Goal: Task Accomplishment & Management: Manage account settings

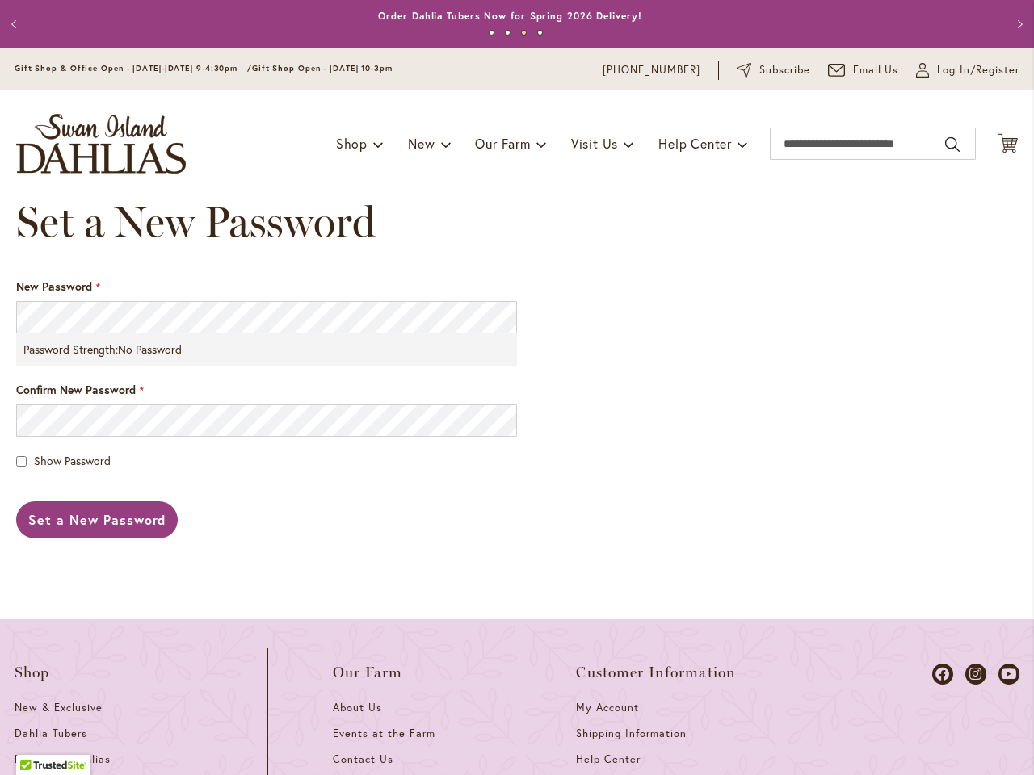
click at [517, 388] on div "New Password Password Strength: No Password Confirm New Password Show Password …" at bounding box center [517, 425] width 1002 height 292
click at [510, 23] on p "Order Dahlia Tubers Now for Spring 2026 Delivery!" at bounding box center [509, 16] width 263 height 16
click at [16, 23] on button "Previous" at bounding box center [16, 24] width 32 height 32
click at [1004, 23] on button "Next" at bounding box center [1018, 24] width 32 height 32
click at [489, 33] on button "1" at bounding box center [492, 33] width 6 height 6
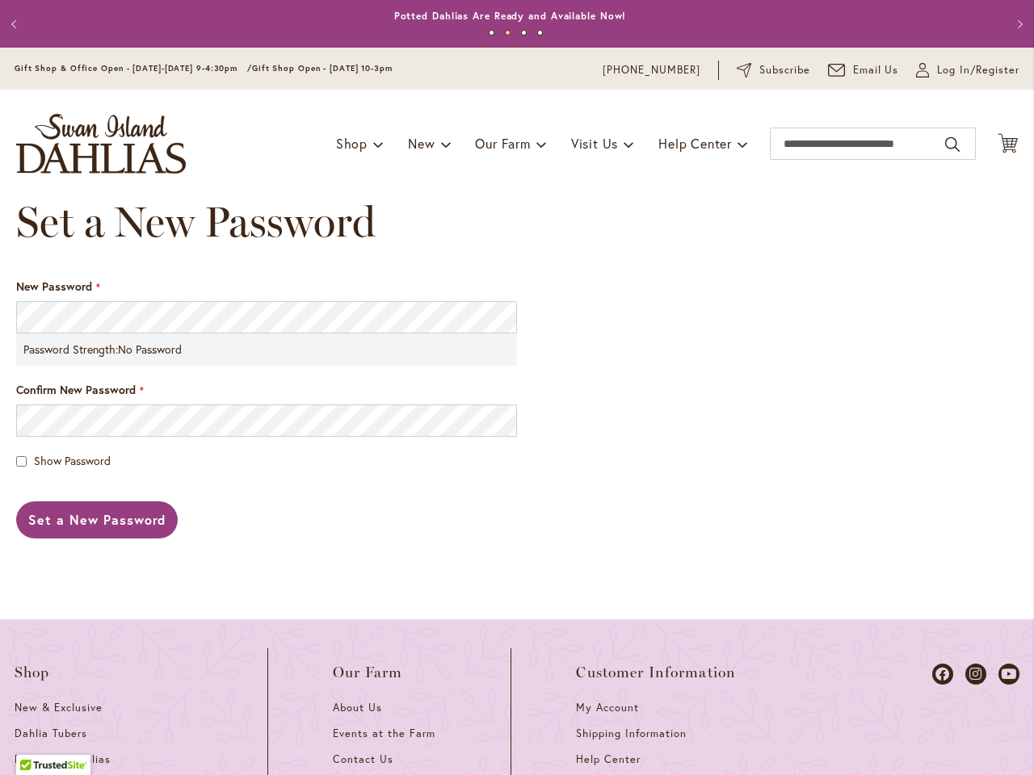
click at [505, 33] on button "2" at bounding box center [508, 33] width 6 height 6
click at [521, 33] on button "3" at bounding box center [524, 33] width 6 height 6
click at [537, 33] on button "4" at bounding box center [540, 33] width 6 height 6
click at [653, 0] on html "Skip to Accessibility Information The store will not work correctly in the case…" at bounding box center [517, 387] width 1034 height 775
